Goal: Task Accomplishment & Management: Use online tool/utility

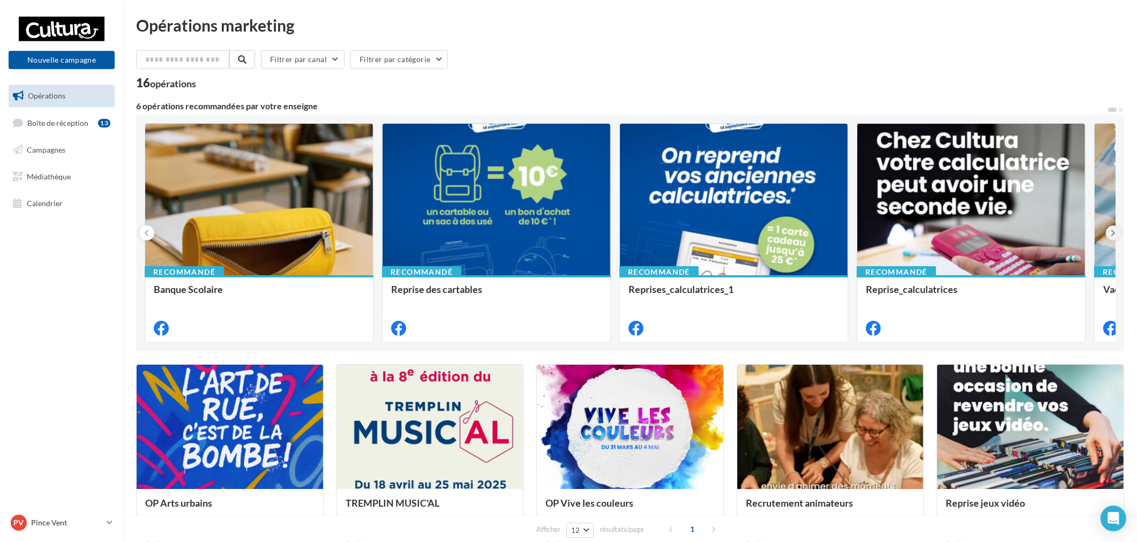
click at [1113, 236] on icon at bounding box center [1113, 233] width 5 height 11
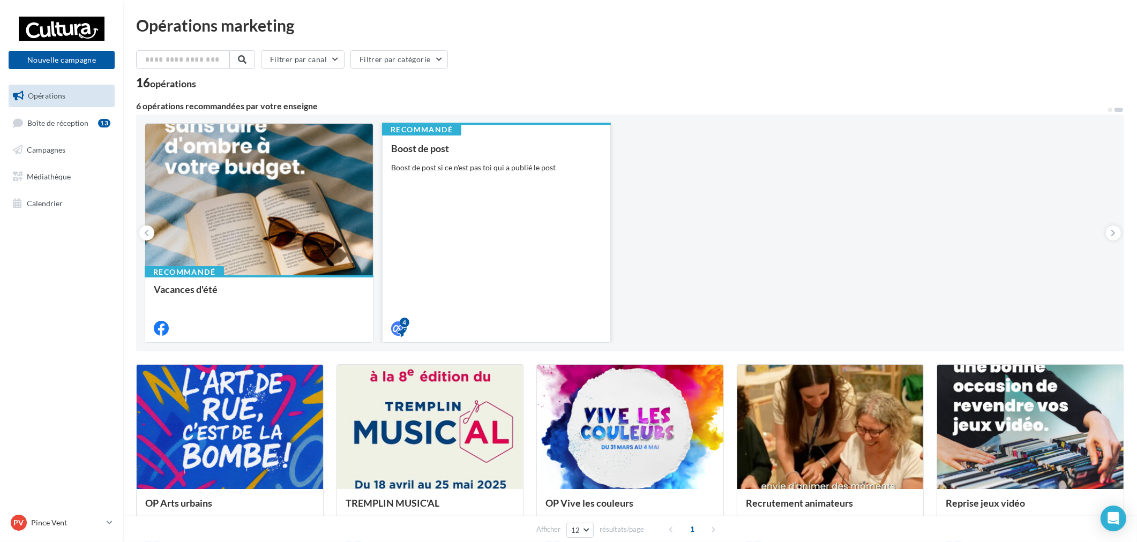
click at [402, 186] on div "Boost de post Boost de post si ce n'est pas toi qui a publié le post" at bounding box center [496, 238] width 211 height 190
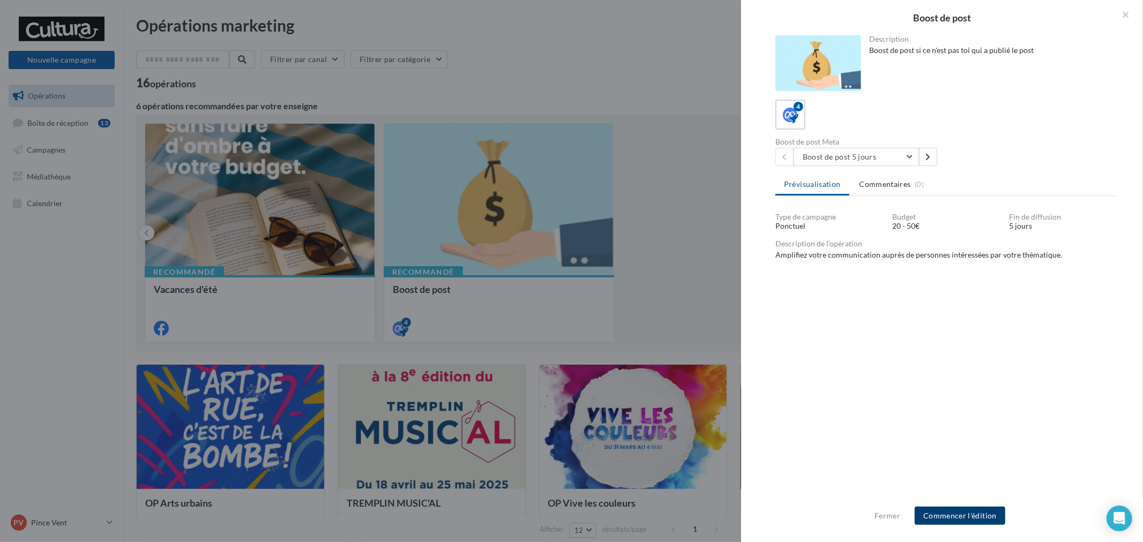
click at [973, 514] on button "Commencer l'édition" at bounding box center [959, 516] width 91 height 18
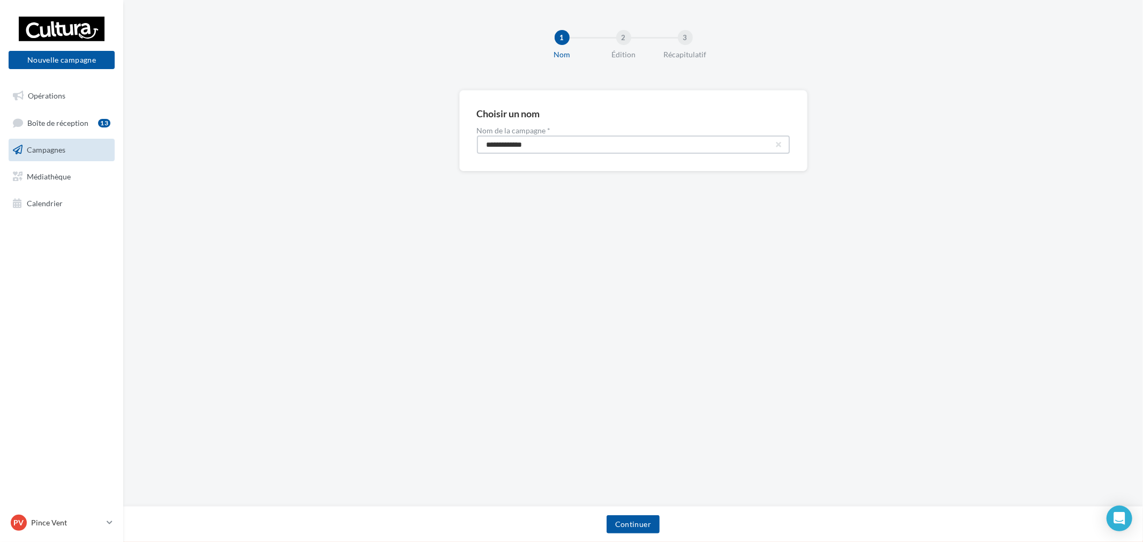
drag, startPoint x: 568, startPoint y: 141, endPoint x: 300, endPoint y: 114, distance: 269.7
click at [300, 114] on div "**********" at bounding box center [632, 148] width 1019 height 116
paste input "****"
type input "**********"
click at [618, 522] on button "Continuer" at bounding box center [632, 524] width 53 height 18
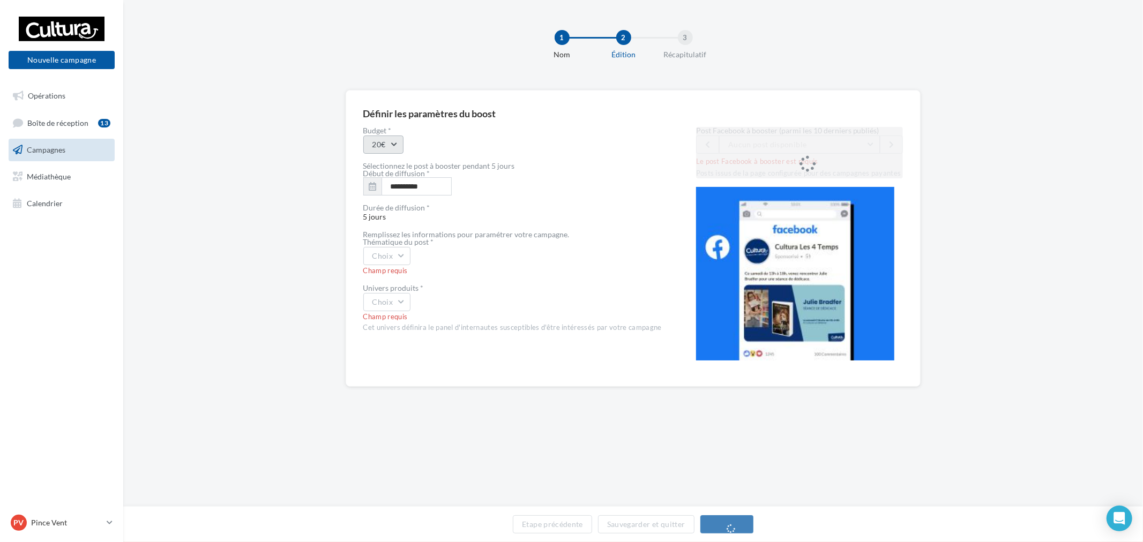
click at [397, 146] on button "20€" at bounding box center [383, 145] width 40 height 18
click at [515, 145] on div "20€ 20€ 30€ 50€" at bounding box center [512, 145] width 298 height 18
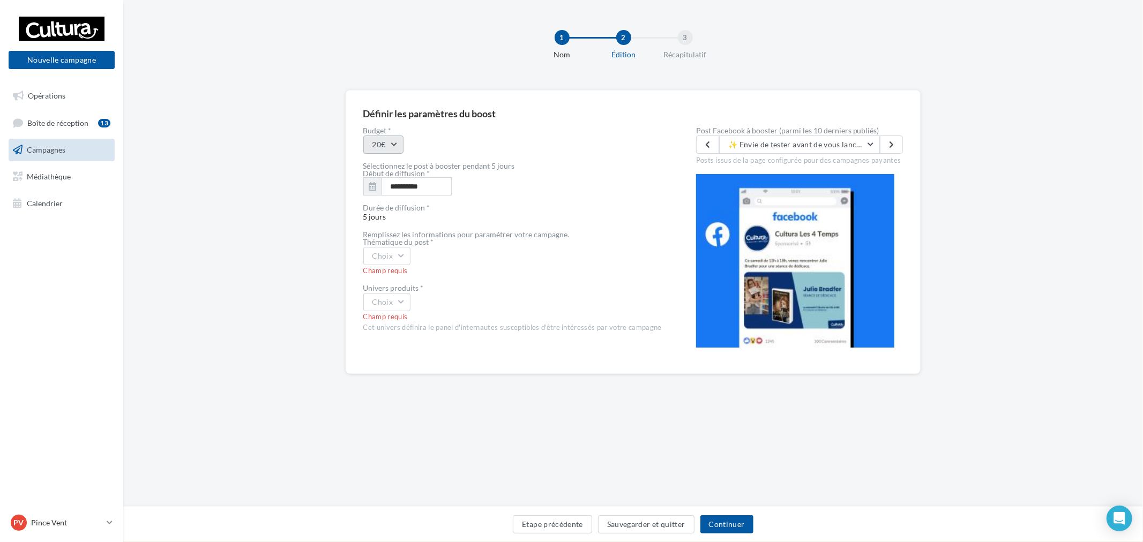
click at [395, 151] on button "20€" at bounding box center [383, 145] width 40 height 18
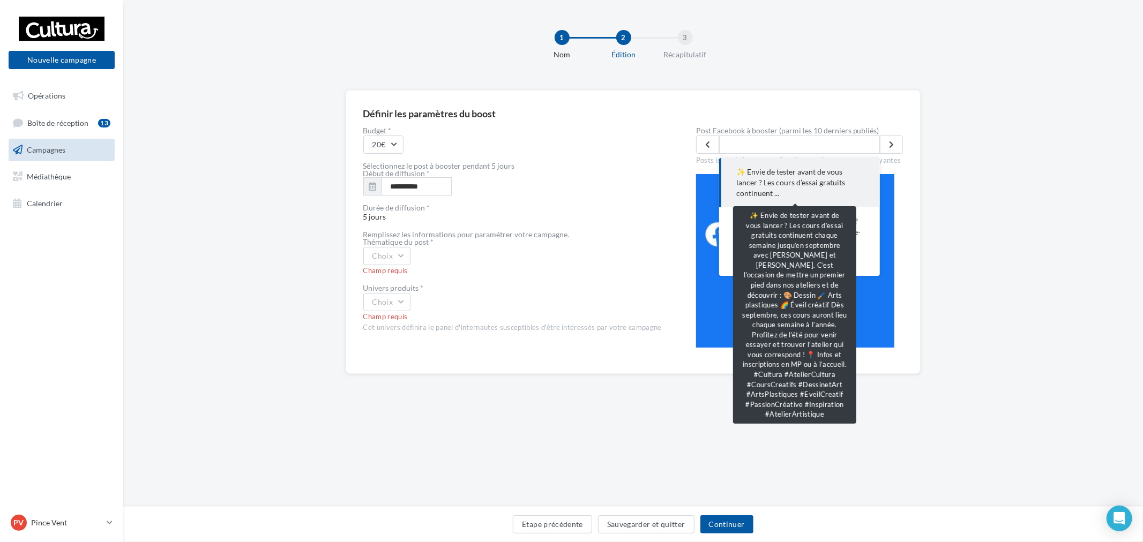
click at [822, 190] on span "✨ Envie de tester avant de vous lancer ? Les cours d’essai gratuits continuent …" at bounding box center [799, 183] width 126 height 32
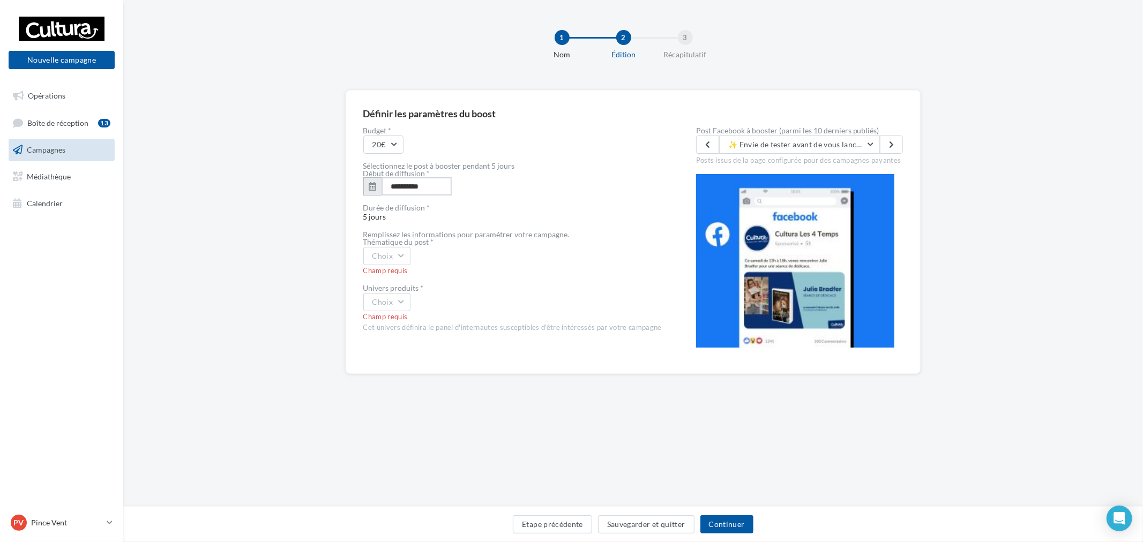
click at [414, 185] on input "**********" at bounding box center [416, 186] width 70 height 18
click at [387, 253] on button "1" at bounding box center [381, 251] width 16 height 16
click at [390, 234] on div "Remplissez les informations pour paramétrer votre campagne." at bounding box center [512, 234] width 298 height 7
click at [389, 244] on div "Thématique du post *" at bounding box center [512, 241] width 298 height 7
click at [389, 254] on button "Choix" at bounding box center [387, 256] width 48 height 18
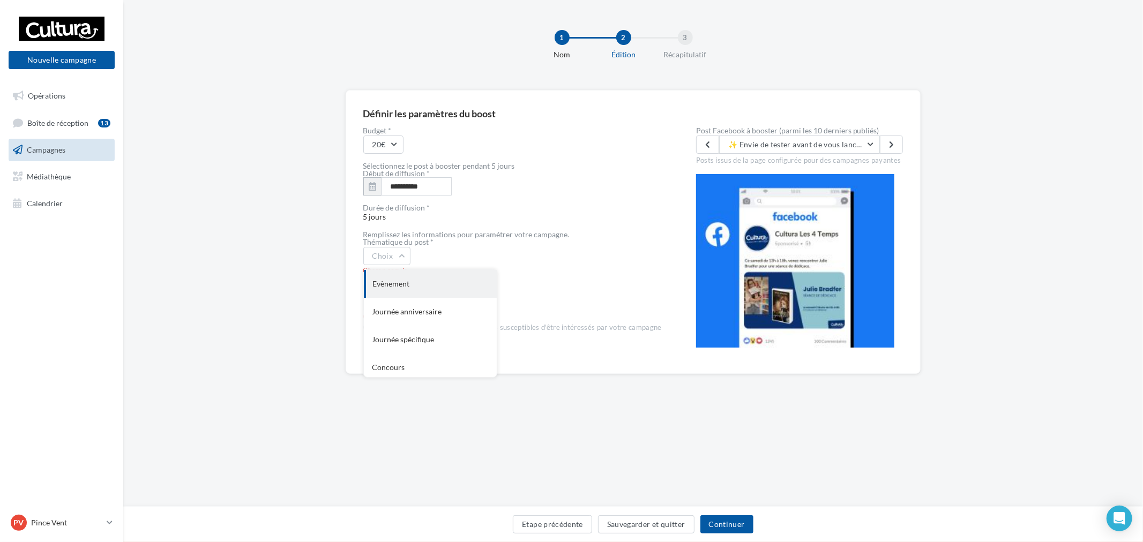
click at [429, 286] on div "Evènement" at bounding box center [430, 284] width 133 height 28
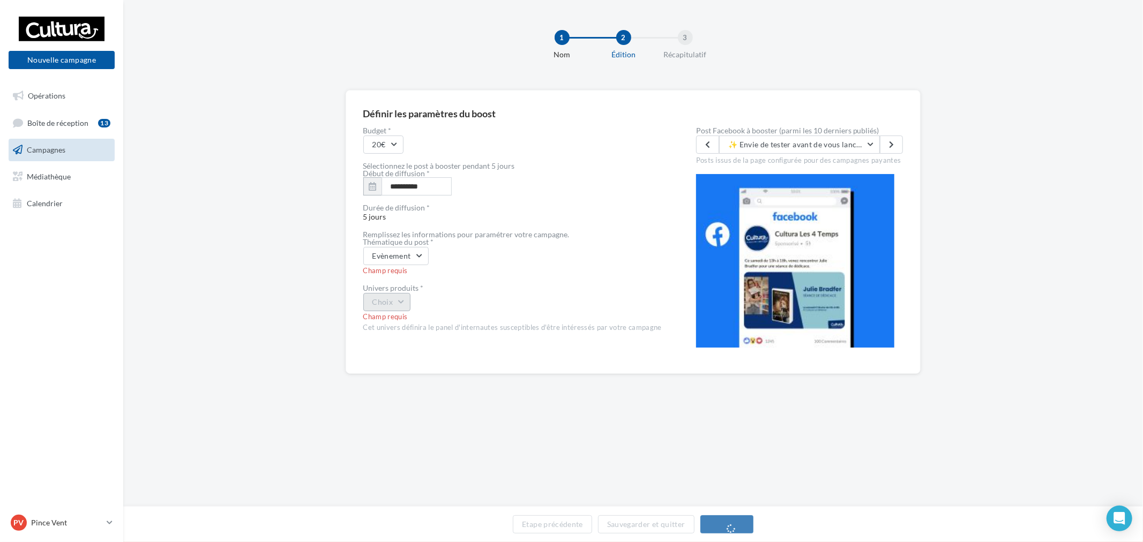
click at [408, 307] on button "Choix" at bounding box center [387, 302] width 48 height 18
click at [437, 320] on div "Loisirs créatifs" at bounding box center [430, 316] width 133 height 28
click at [816, 138] on button "✨ Envie de tester avant de vous lancer ? Les cours d’essai gratuits continuent …" at bounding box center [799, 145] width 161 height 18
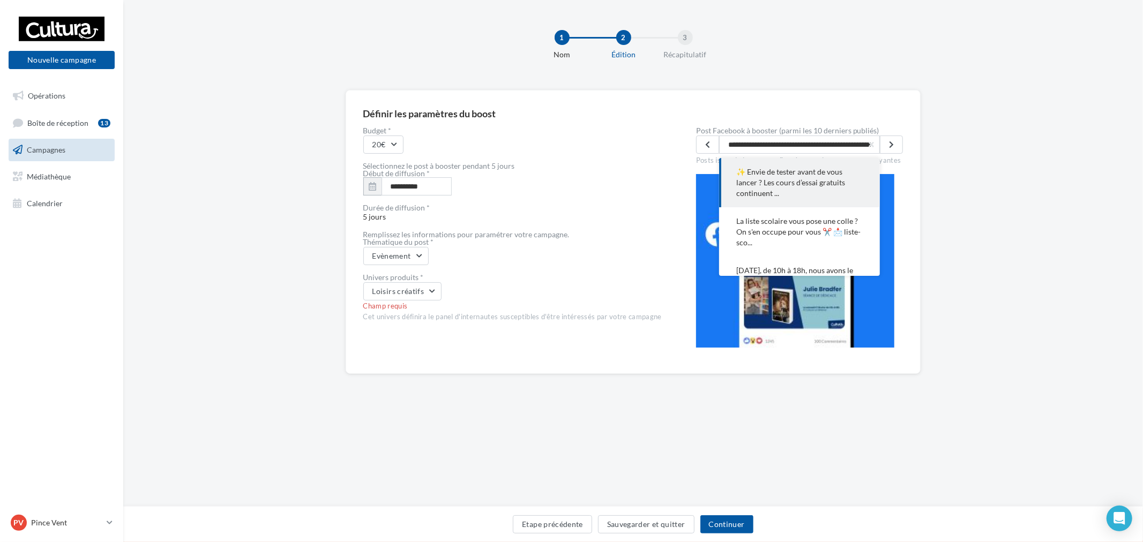
scroll to position [0, 1712]
click at [818, 165] on button "✨ Envie de tester avant de vous lancer ? Les cours d’essai gratuits continuent …" at bounding box center [799, 182] width 161 height 49
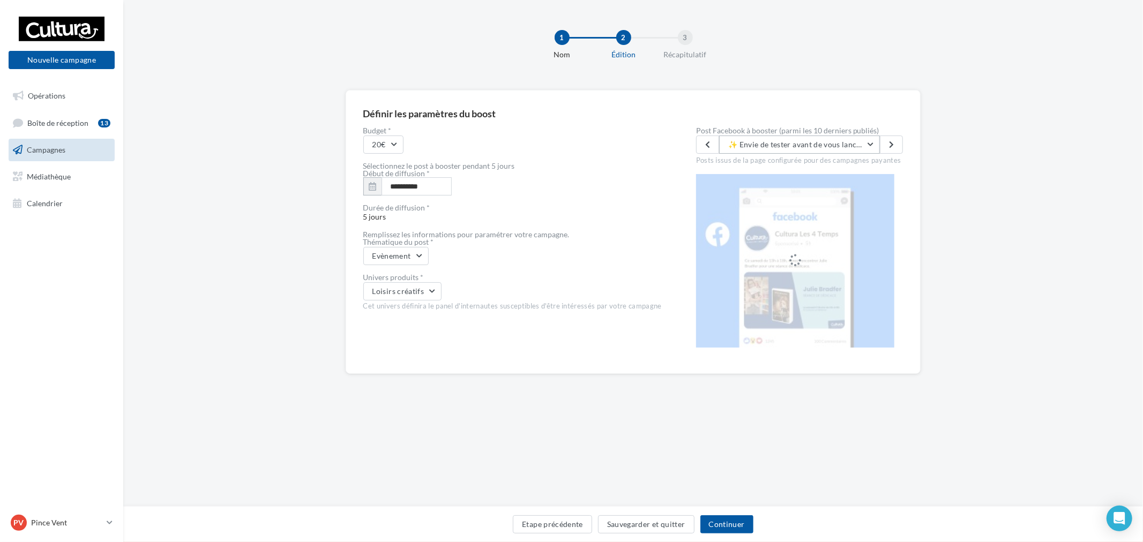
click at [847, 149] on button "✨ Envie de tester avant de vous lancer ? Les cours d’essai gratuits continuent …" at bounding box center [799, 145] width 161 height 18
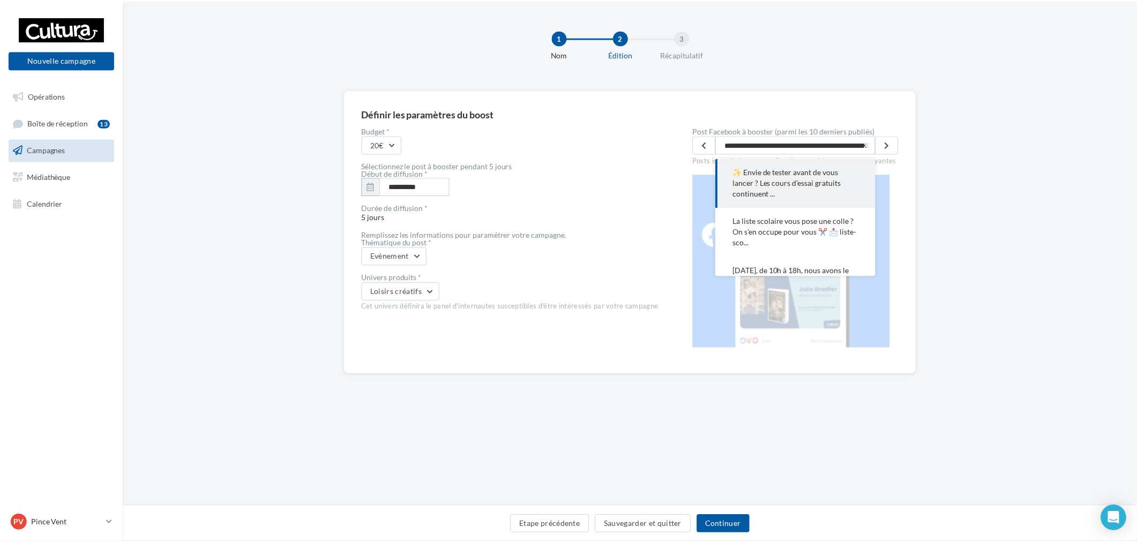
scroll to position [0, 1712]
click at [1038, 199] on div "**********" at bounding box center [632, 249] width 1019 height 318
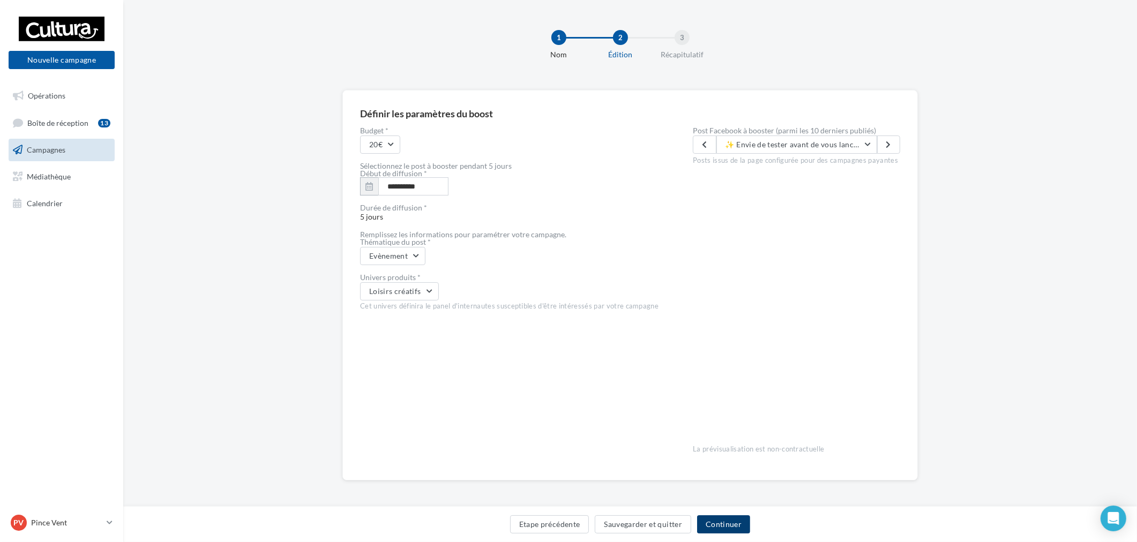
click at [721, 526] on button "Continuer" at bounding box center [723, 524] width 53 height 18
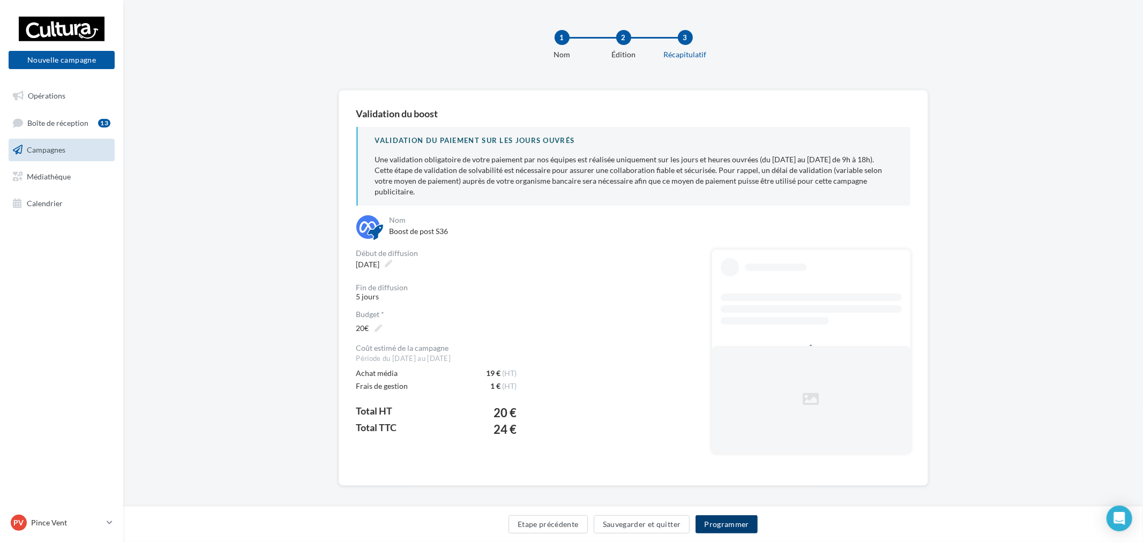
click at [731, 521] on button "Programmer" at bounding box center [726, 524] width 62 height 18
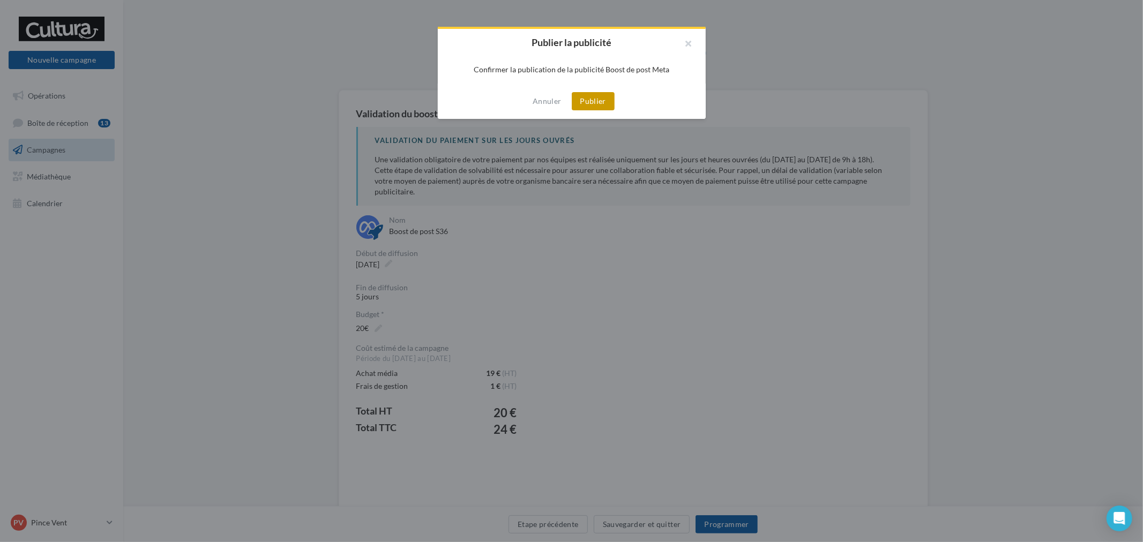
click at [599, 100] on button "Publier" at bounding box center [593, 101] width 43 height 18
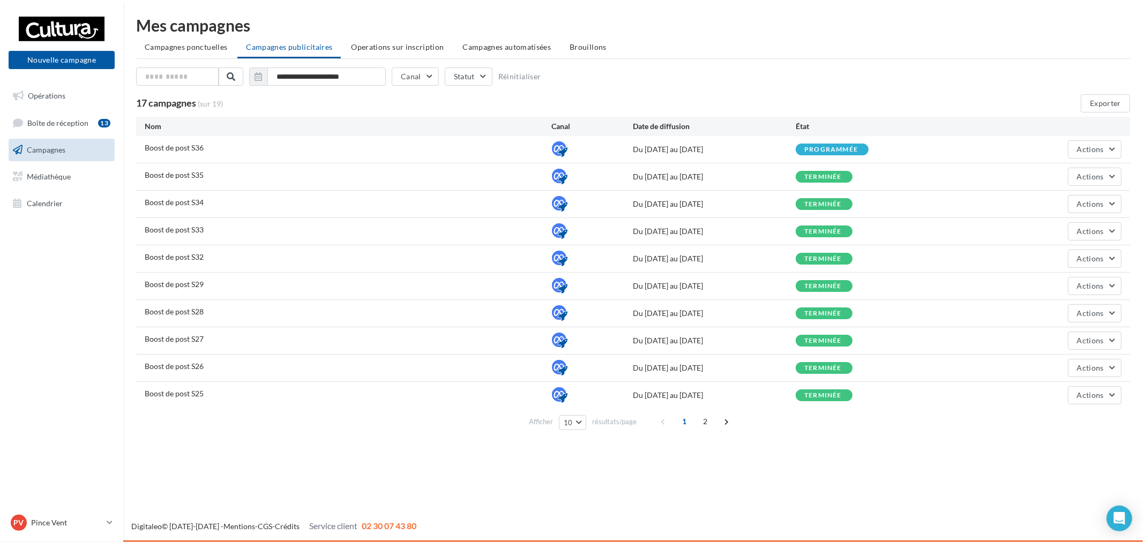
click at [5, 537] on div "PV Pince Vent [EMAIL_ADDRESS][DOMAIN_NAME]" at bounding box center [61, 527] width 123 height 29
click at [86, 513] on link "PV Pince Vent [EMAIL_ADDRESS][DOMAIN_NAME]" at bounding box center [62, 523] width 106 height 20
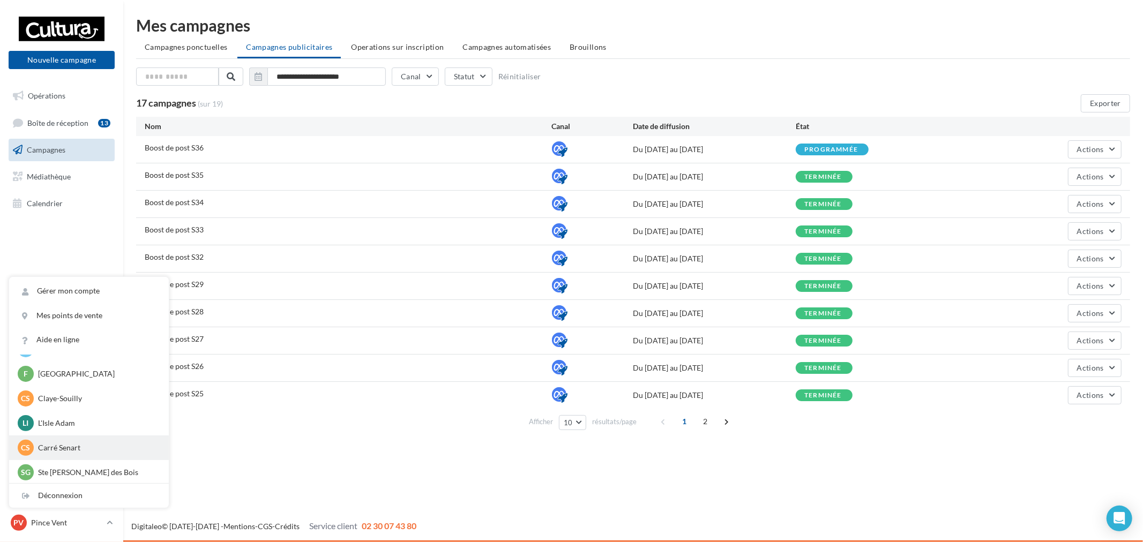
scroll to position [74, 0]
click at [67, 468] on p "Ste [PERSON_NAME] des Bois" at bounding box center [97, 470] width 118 height 11
